Goal: Answer question/provide support: Share knowledge or assist other users

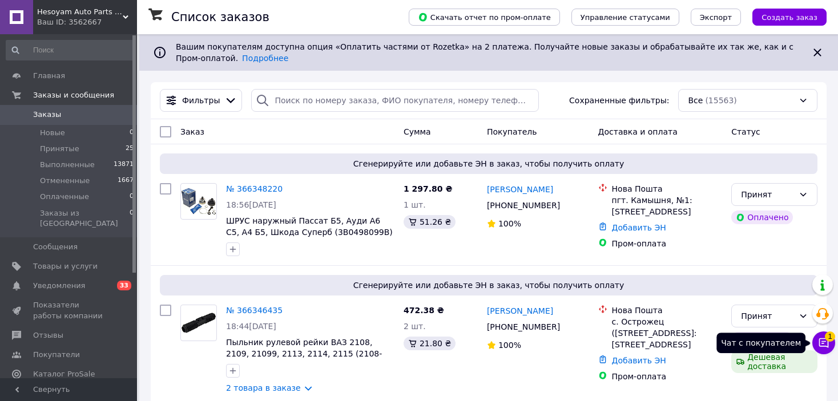
click at [817, 347] on button "Чат с покупателем 1" at bounding box center [824, 343] width 23 height 23
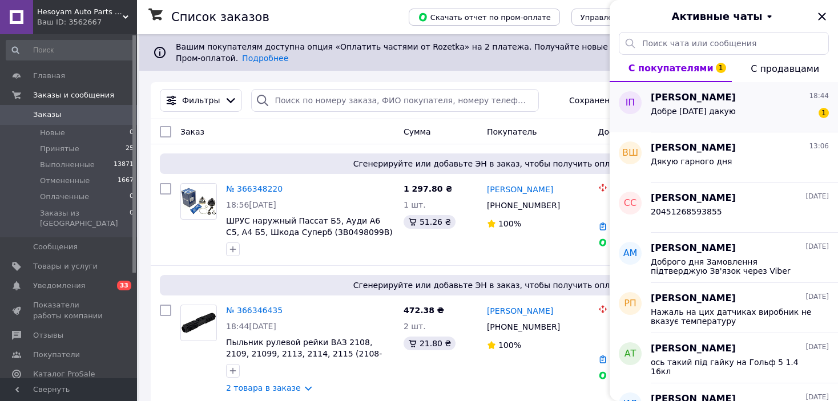
click at [733, 120] on div "Добре [DATE] дакую 1" at bounding box center [740, 113] width 178 height 18
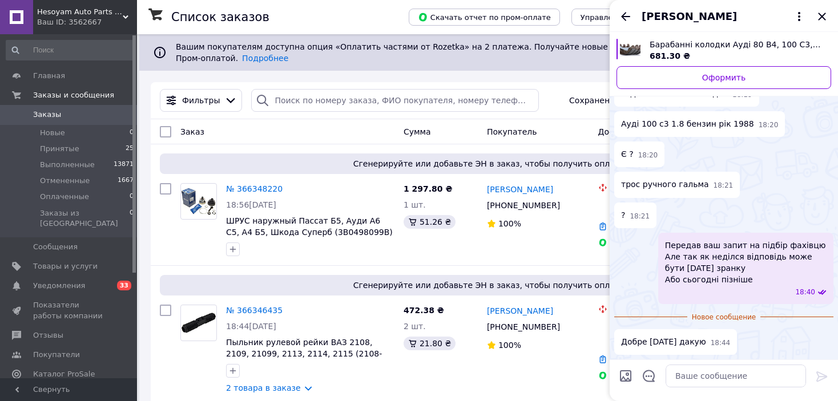
scroll to position [247, 0]
click at [695, 384] on textarea at bounding box center [736, 376] width 140 height 23
paste textarea "Трос ручного гальма Adriauto 325 ABS 340"
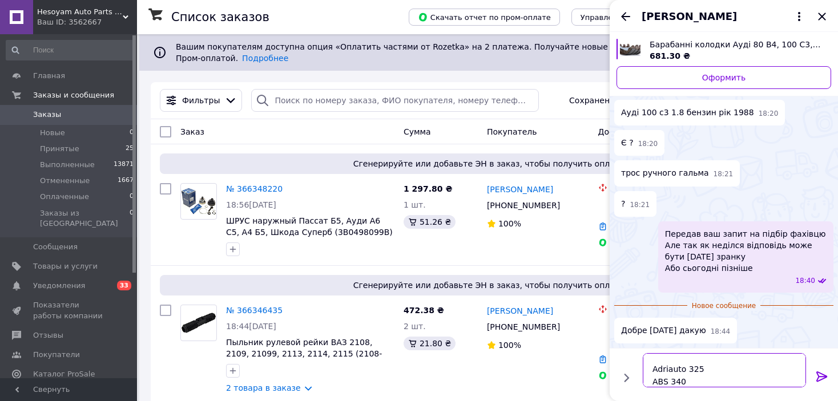
type textarea "Трос ручного гальма Adriauto 325 ABS 340"
click at [818, 375] on icon at bounding box center [822, 377] width 11 height 10
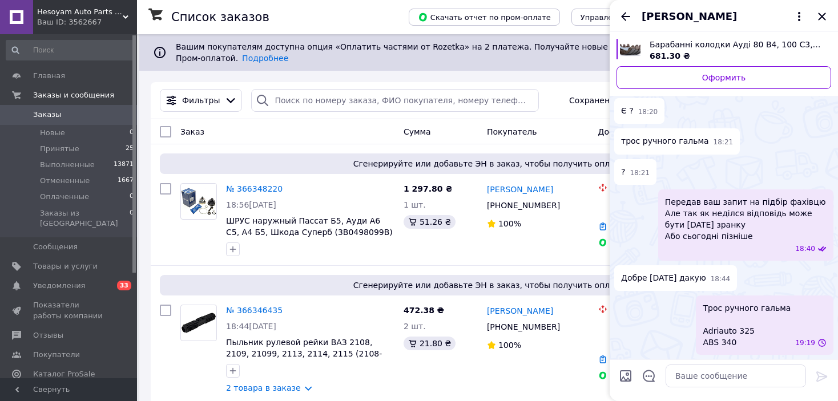
scroll to position [290, 0]
click at [769, 372] on textarea at bounding box center [736, 376] width 140 height 23
paste textarea "Гальмівні колодки барабанні Діаметр [мм]: 230 Ширина [мм]: 40 Bosch 1275 Rider …"
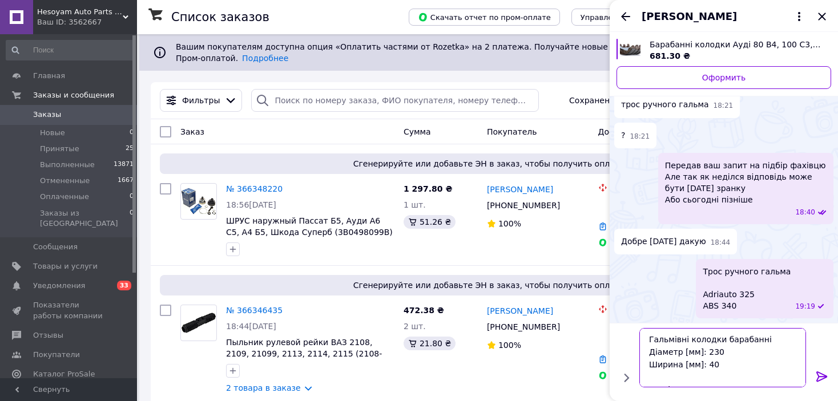
scroll to position [58, 0]
type textarea "Гальмівні колодки барабанні Діаметр [мм]: 230 Ширина [мм]: 40 Bosch 1275 Rider …"
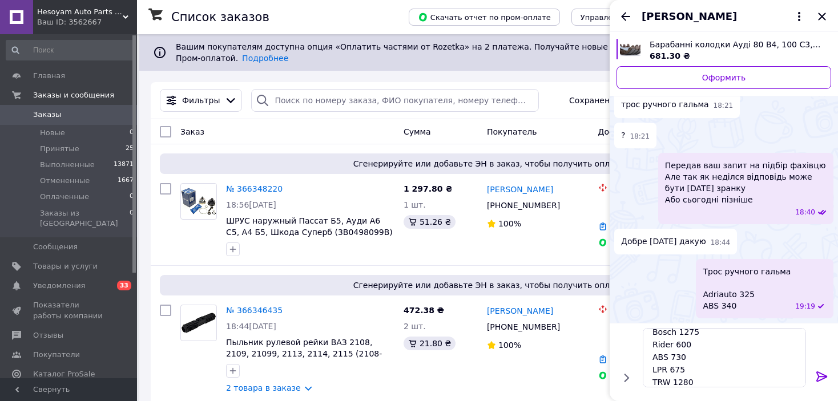
click at [817, 373] on icon at bounding box center [822, 377] width 14 height 14
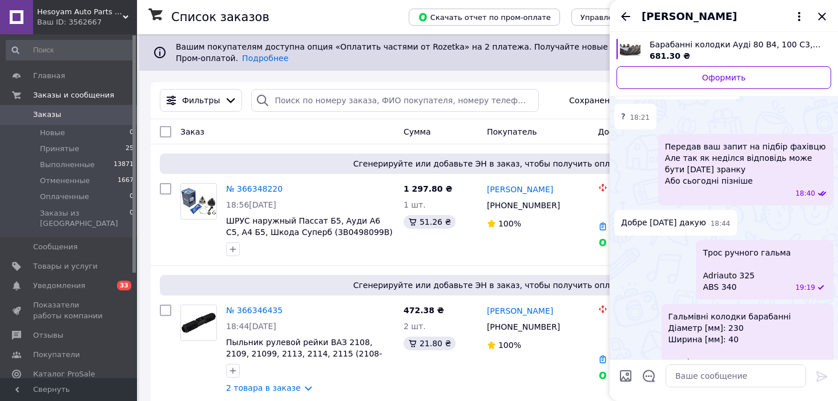
scroll to position [411, 0]
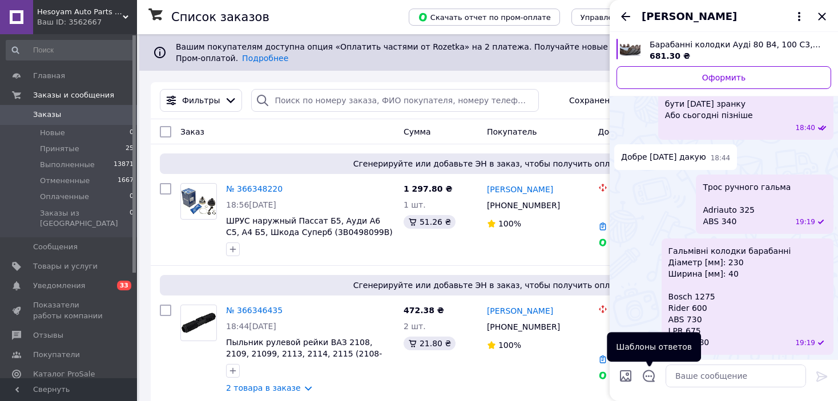
click at [629, 375] on input "Загрузить файлы" at bounding box center [626, 376] width 14 height 14
type input "C:\fakepath\изображение_2025-10-12_191925679.png"
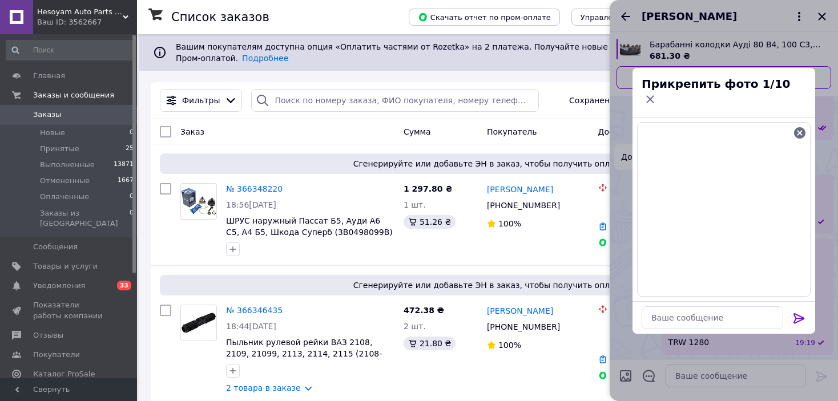
click at [808, 309] on div at bounding box center [799, 320] width 23 height 27
click at [802, 313] on icon at bounding box center [799, 318] width 11 height 10
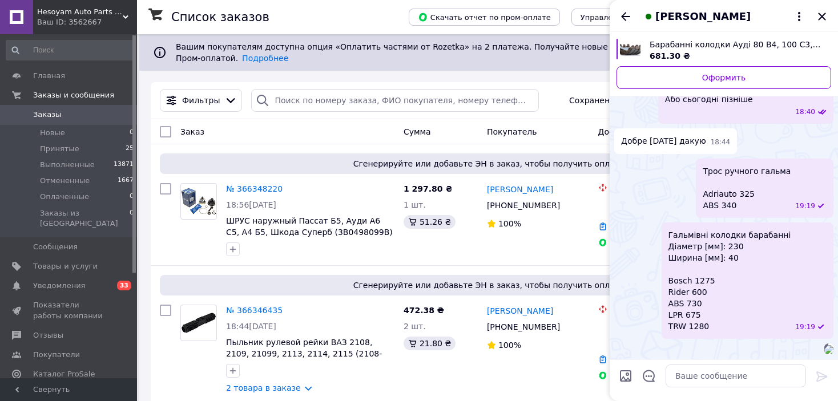
scroll to position [526, 0]
click at [765, 373] on textarea at bounding box center [736, 376] width 140 height 23
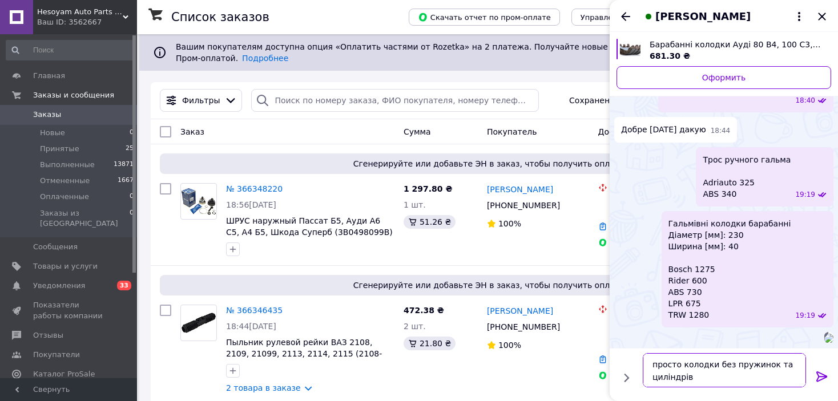
scroll to position [1, 0]
type textarea "просто колодки без пружинок та циліндрів"
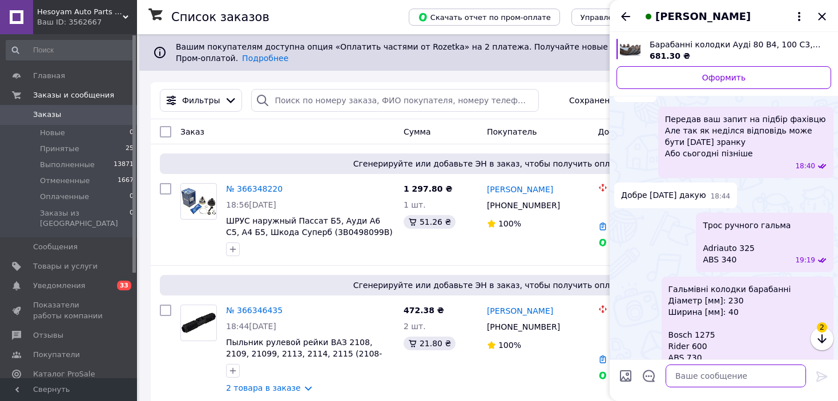
scroll to position [663, 0]
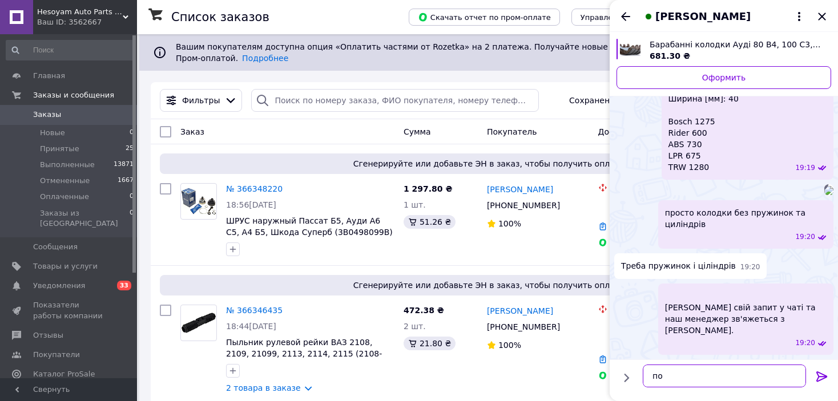
type textarea "п"
type textarea "зараз подивимось"
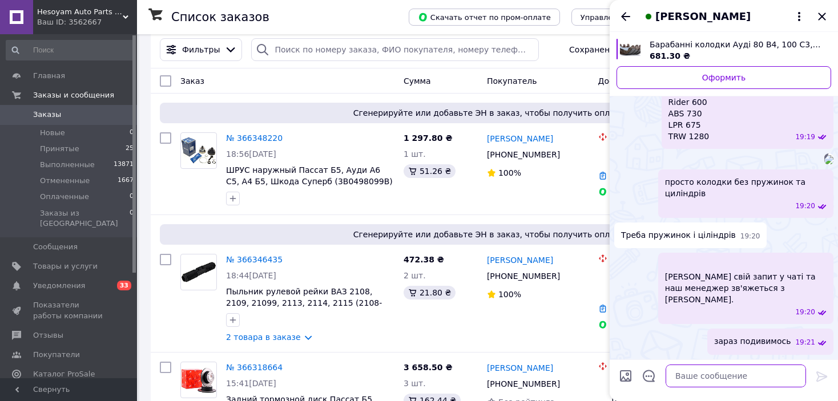
scroll to position [57, 0]
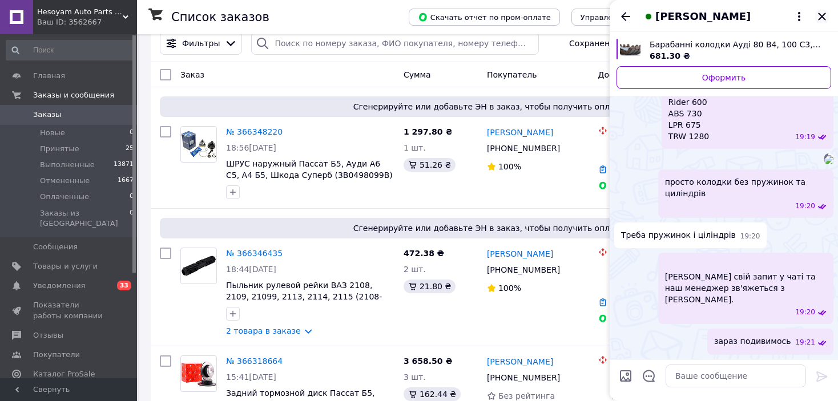
click at [819, 22] on icon "Закрыть" at bounding box center [822, 17] width 14 height 14
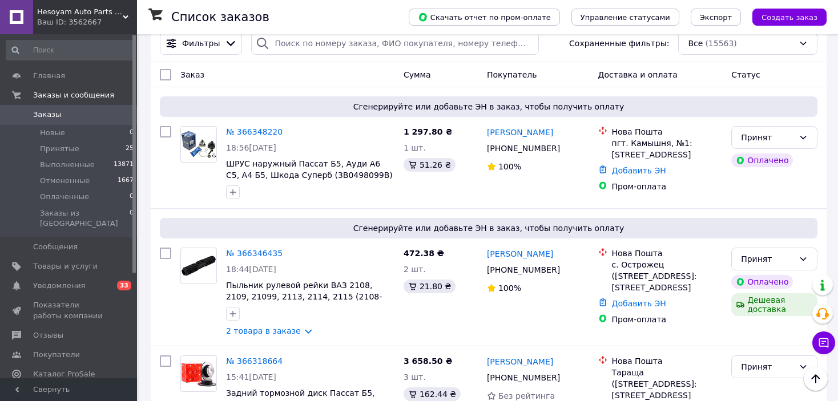
click at [827, 348] on icon at bounding box center [823, 342] width 11 height 11
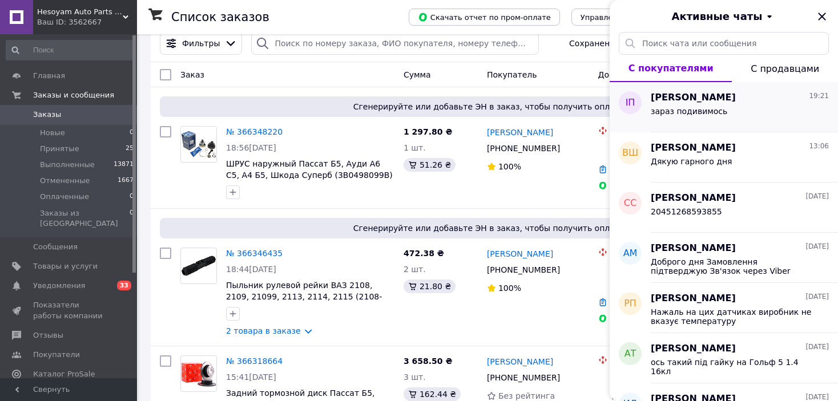
click at [731, 119] on div "зараз подивимось" at bounding box center [740, 113] width 178 height 18
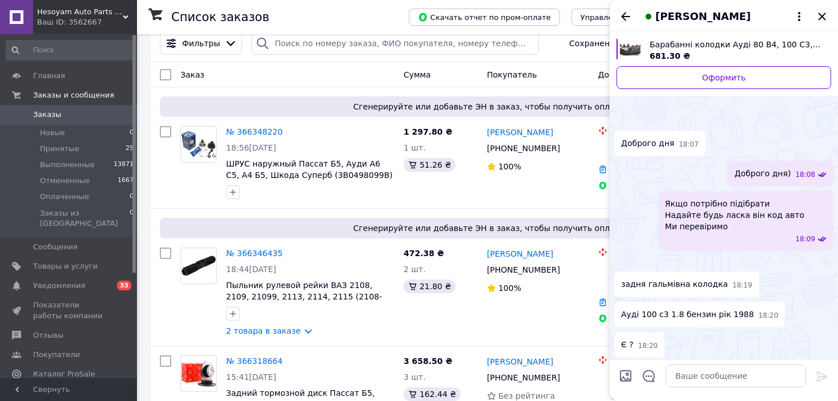
scroll to position [693, 0]
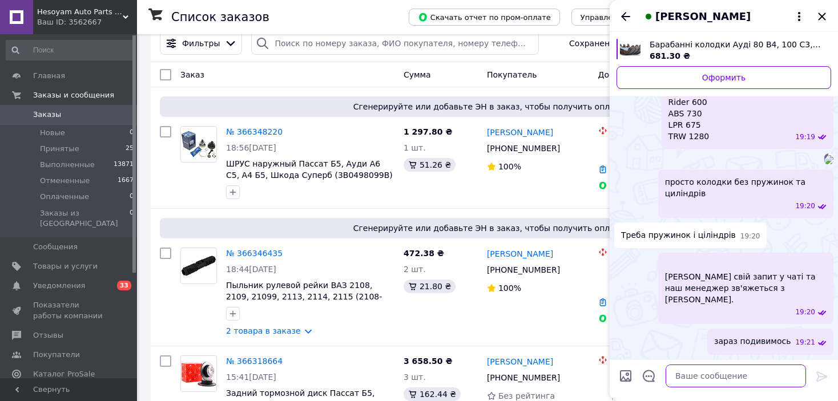
click at [719, 387] on textarea at bounding box center [736, 376] width 140 height 23
paste textarea "Пружинки ERT 380 TRW 460 Quick Brake 370 Frenkit 460"
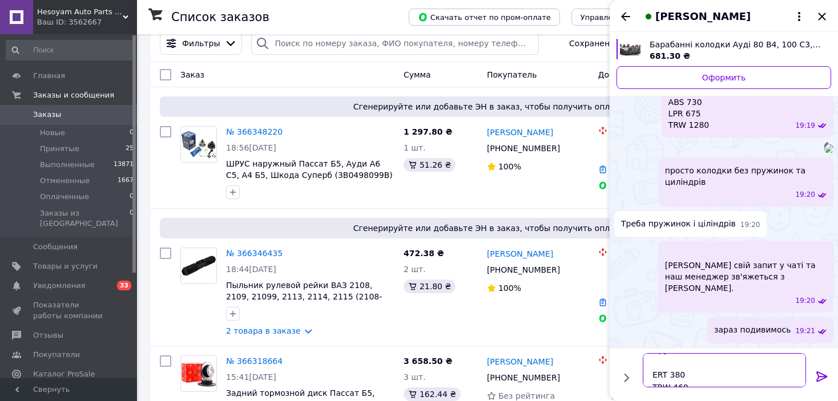
scroll to position [0, 0]
drag, startPoint x: 698, startPoint y: 363, endPoint x: 656, endPoint y: 363, distance: 42.3
click at [656, 363] on textarea "Пружинки ERT 380 TRW 460 Quick Brake 370 Frenkit 460" at bounding box center [724, 370] width 163 height 34
type textarea "Монтажний комплект ERT 380 TRW 460 Quick Brake 370 Frenkit 460"
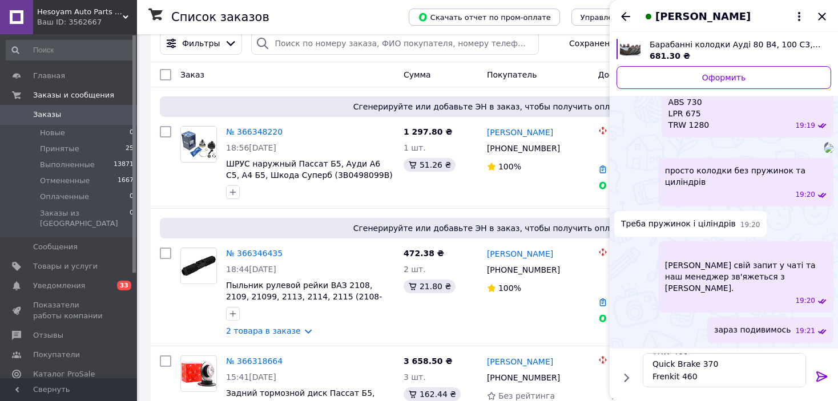
drag, startPoint x: 824, startPoint y: 376, endPoint x: 799, endPoint y: 379, distance: 25.3
click at [825, 376] on icon at bounding box center [822, 377] width 11 height 10
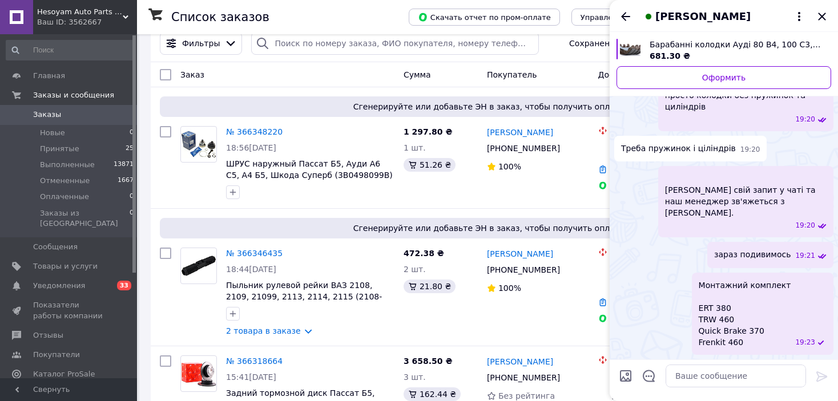
scroll to position [780, 0]
click at [628, 378] on input "Загрузить файлы" at bounding box center [626, 376] width 14 height 14
type input "C:\fakepath\изображение_2025-10-12_192358937.png"
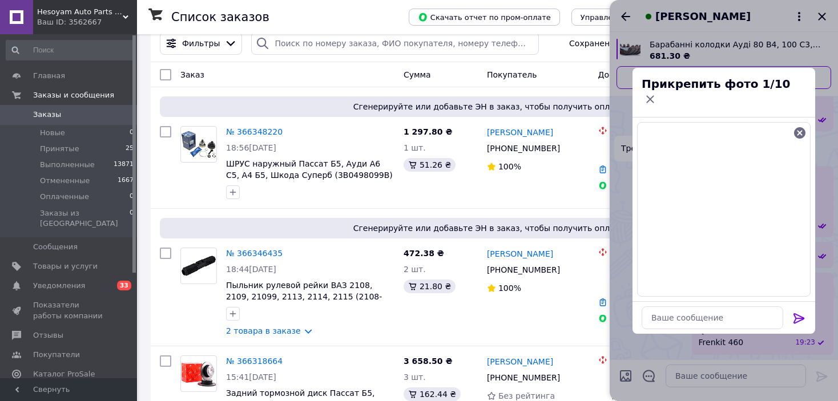
click at [797, 313] on icon at bounding box center [800, 319] width 14 height 14
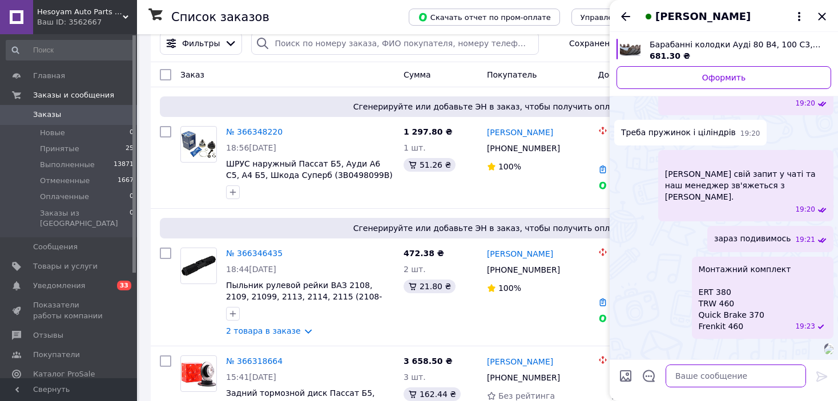
click at [742, 377] on textarea at bounding box center [736, 376] width 140 height 23
type textarea "це на 2 сторони"
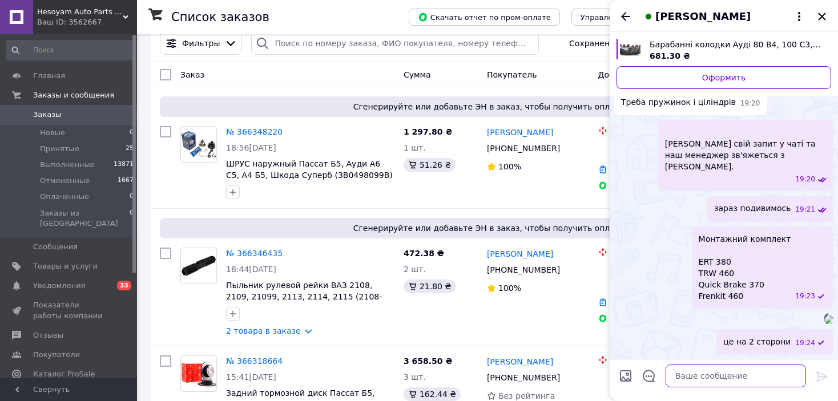
scroll to position [947, 0]
click at [739, 379] on textarea at bounding box center [736, 376] width 140 height 23
paste textarea "Задній колісний циліндр LPR 180 Metelli 270 Bosch 270 TRW 305"
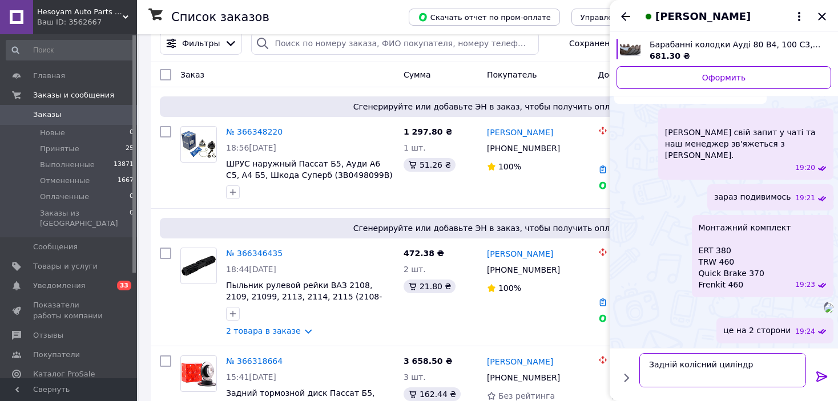
scroll to position [46, 0]
type textarea "Задній колісний циліндр LPR 180 Metelli 270 Bosch 270 TRW 305"
click at [820, 371] on icon at bounding box center [822, 377] width 14 height 14
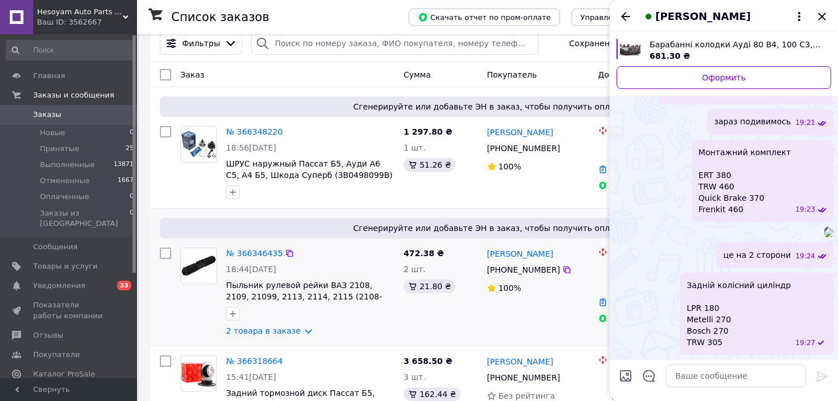
scroll to position [1034, 0]
click at [620, 373] on input "Загрузить файлы" at bounding box center [626, 376] width 14 height 14
type input "C:\fakepath\изображение_2025-10-12_192714858.png"
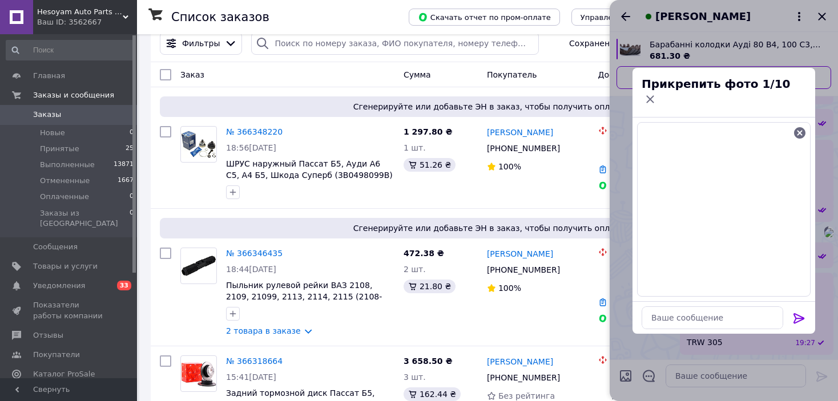
click at [795, 312] on icon at bounding box center [800, 319] width 14 height 14
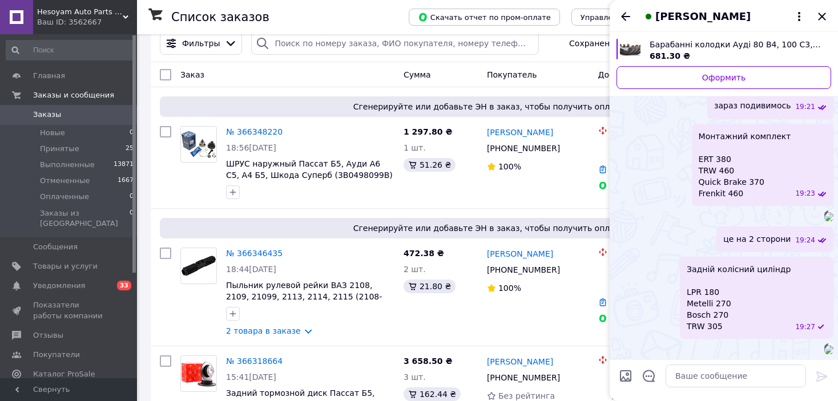
scroll to position [1139, 0]
click at [825, 14] on icon "Закрыть" at bounding box center [821, 16] width 7 height 7
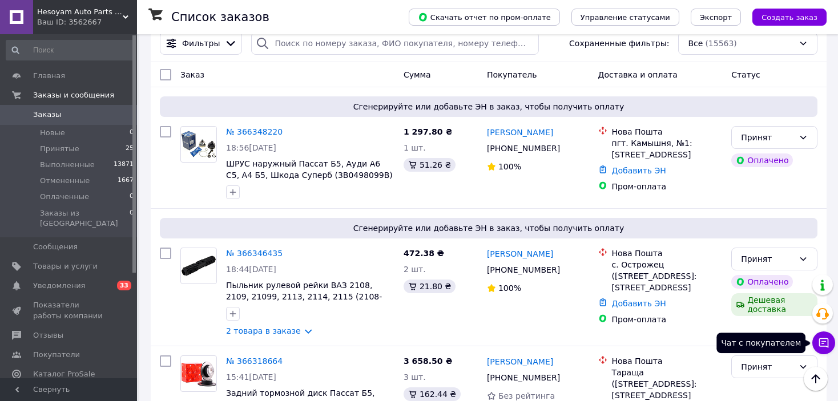
click at [817, 348] on button "Чат с покупателем" at bounding box center [824, 343] width 23 height 23
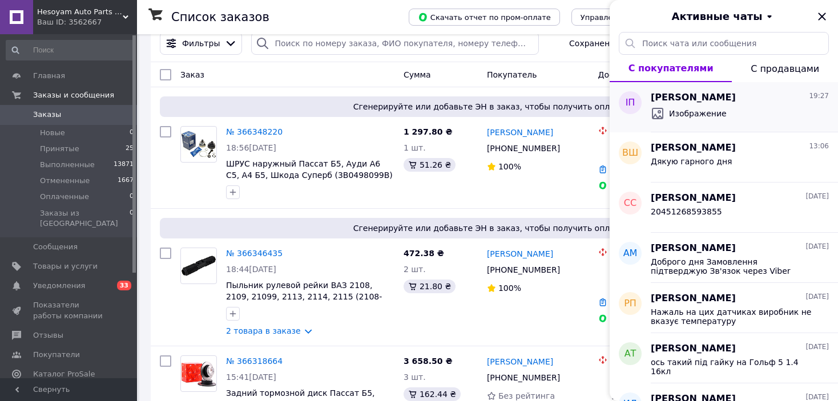
click at [767, 126] on div "[PERSON_NAME] 19:27 Изображение" at bounding box center [744, 107] width 187 height 50
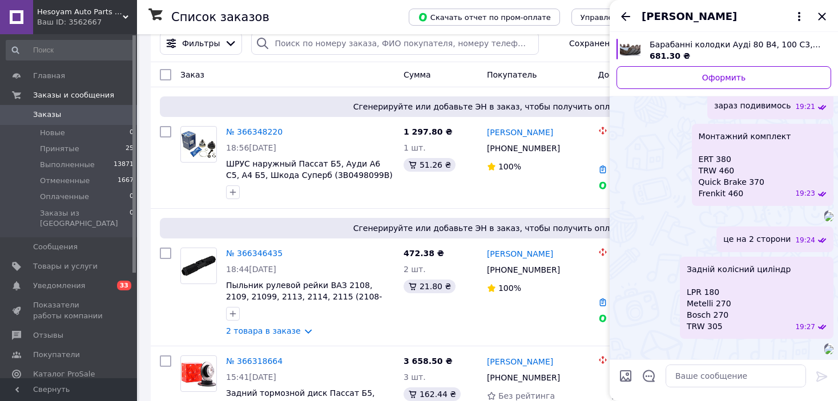
scroll to position [1155, 0]
click at [819, 14] on icon "Закрыть" at bounding box center [821, 16] width 7 height 7
